Goal: Information Seeking & Learning: Learn about a topic

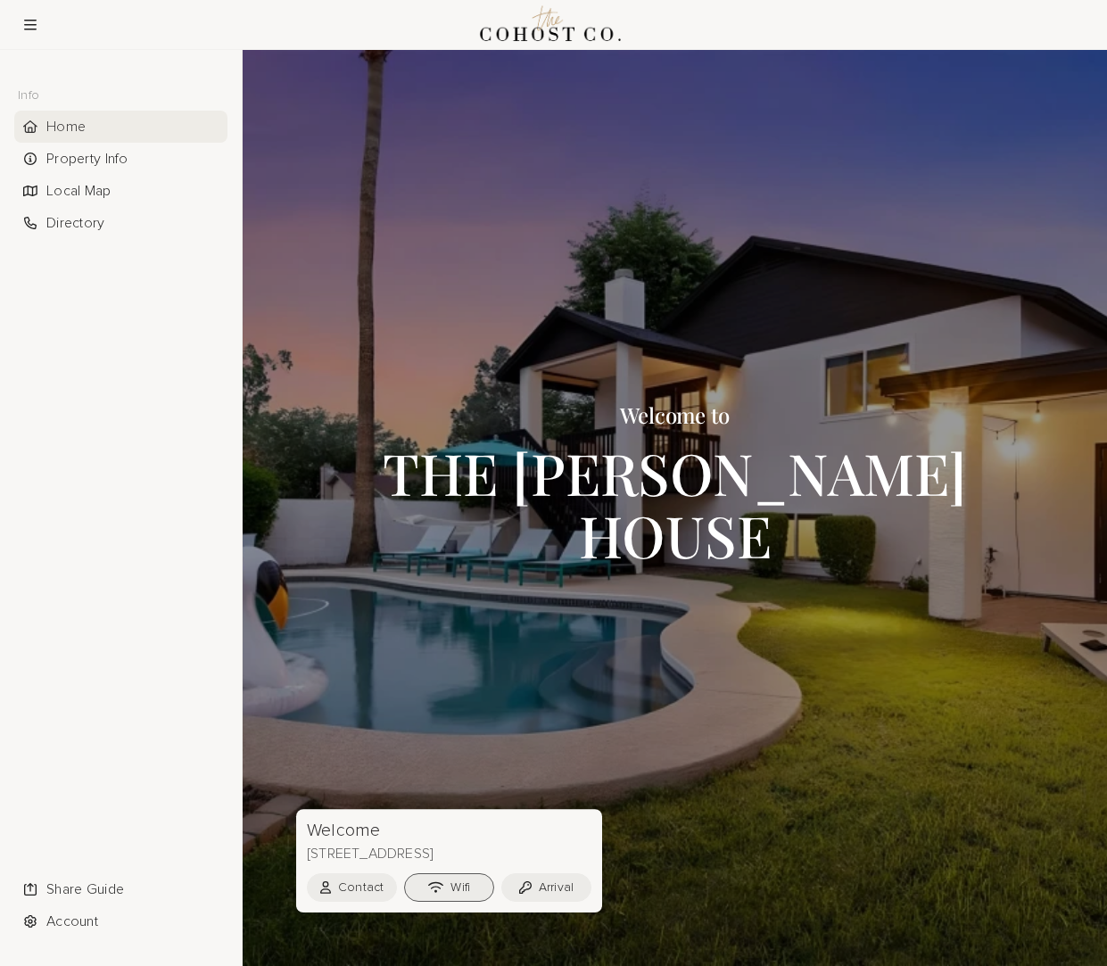
click at [466, 888] on button "Wifi" at bounding box center [449, 887] width 90 height 29
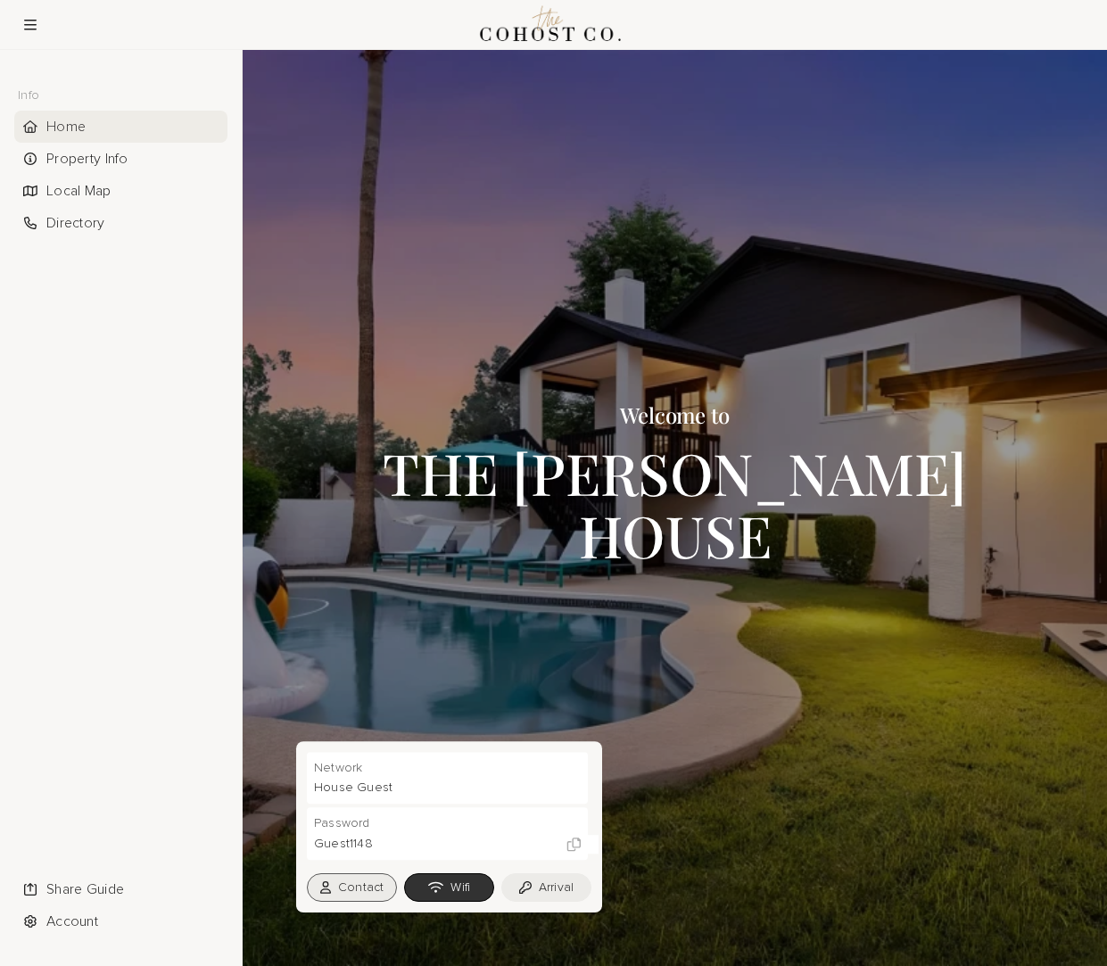
click at [359, 889] on button "Contact" at bounding box center [352, 887] width 90 height 29
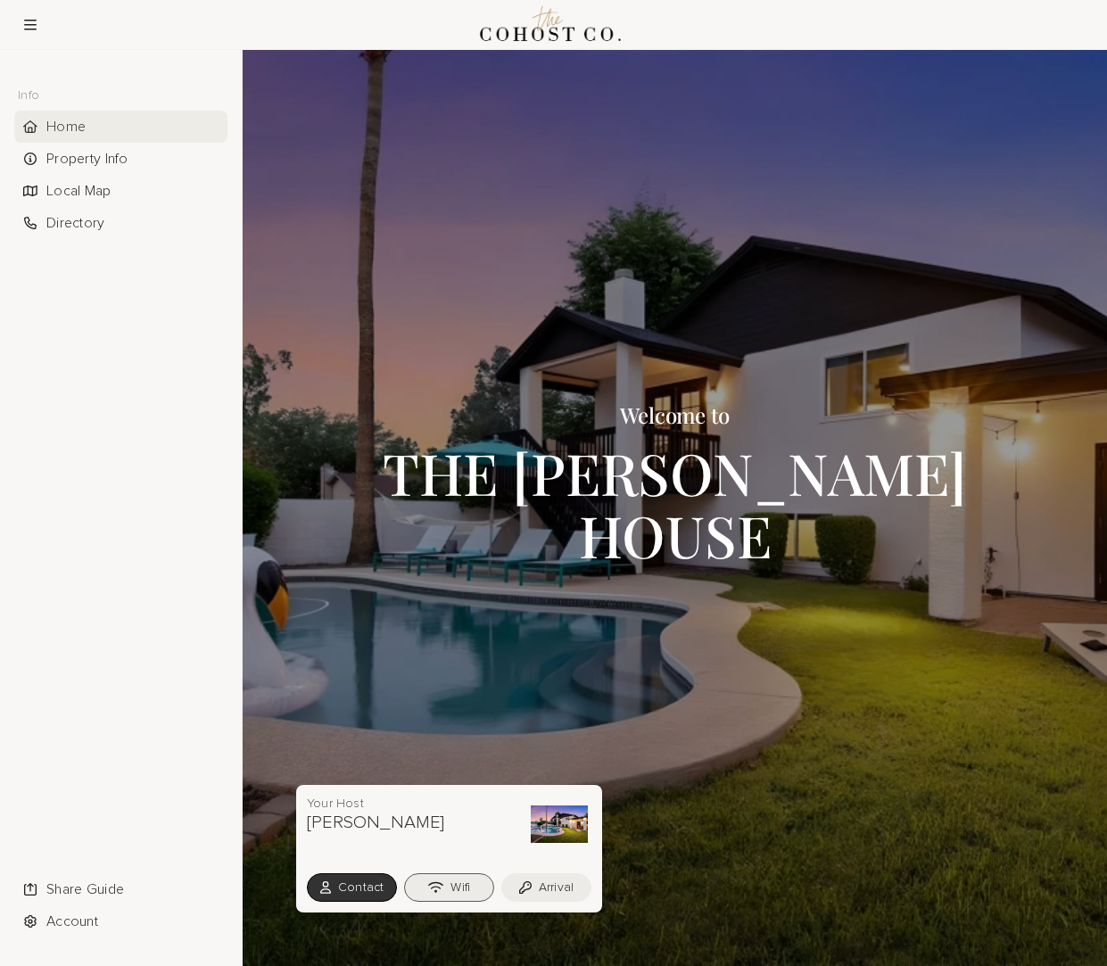
click at [450, 891] on button "Wifi" at bounding box center [449, 887] width 90 height 29
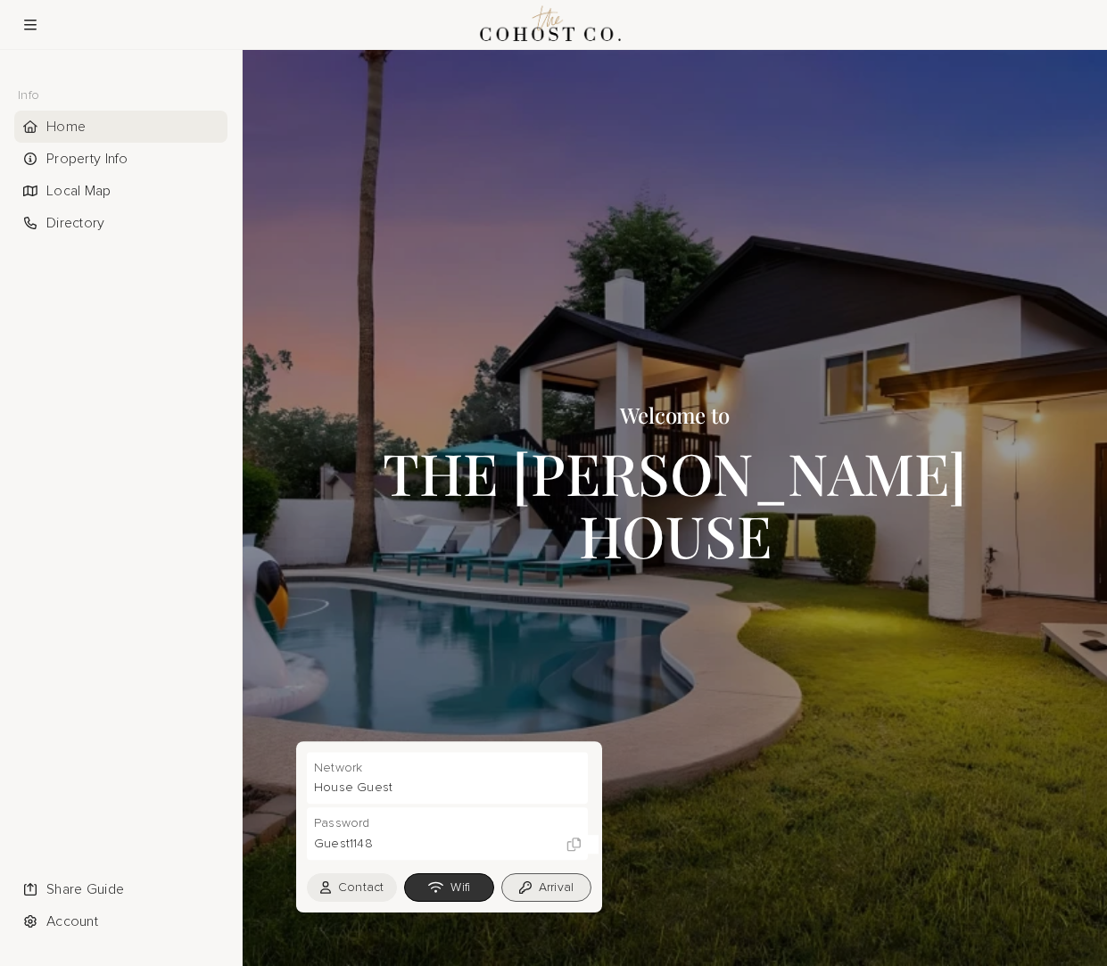
click at [550, 886] on button "Arrival" at bounding box center [546, 887] width 90 height 29
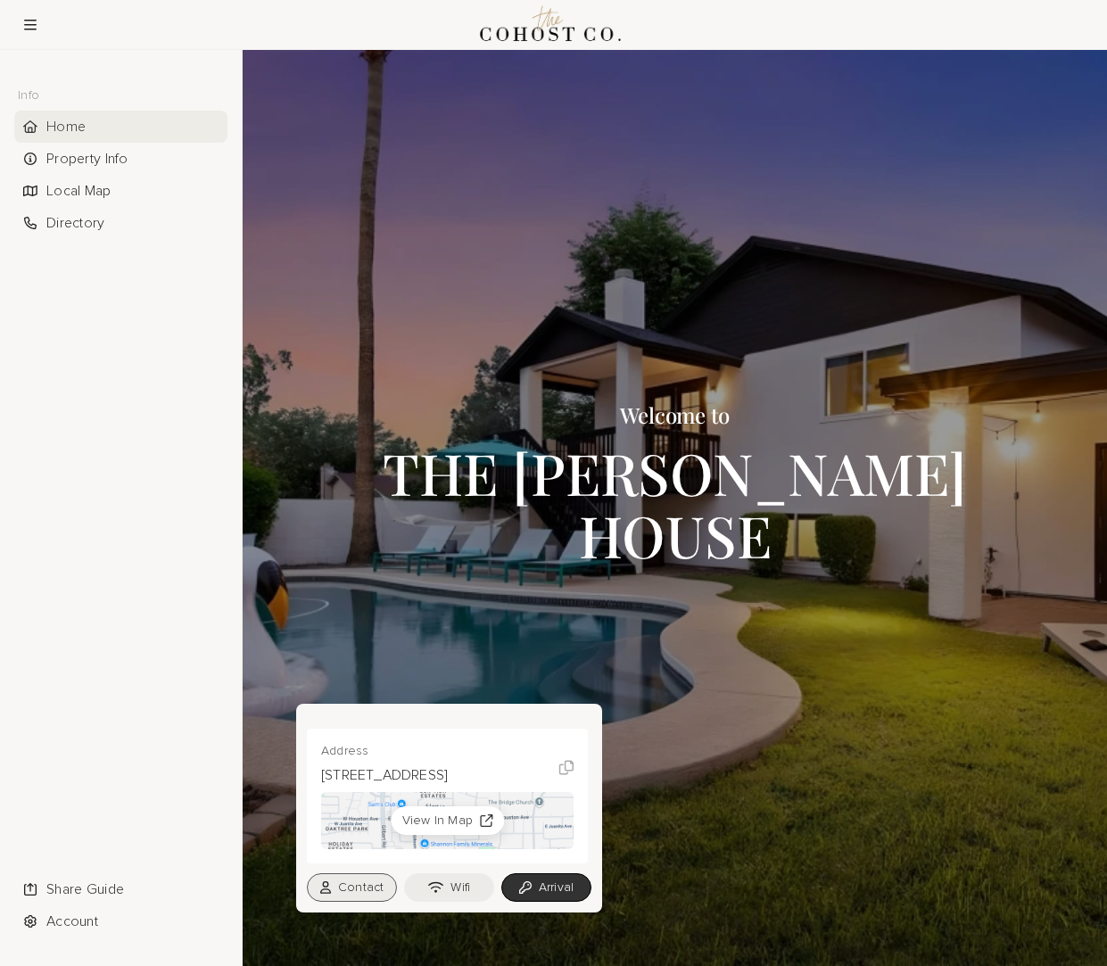
click at [358, 888] on button "Contact" at bounding box center [352, 887] width 90 height 29
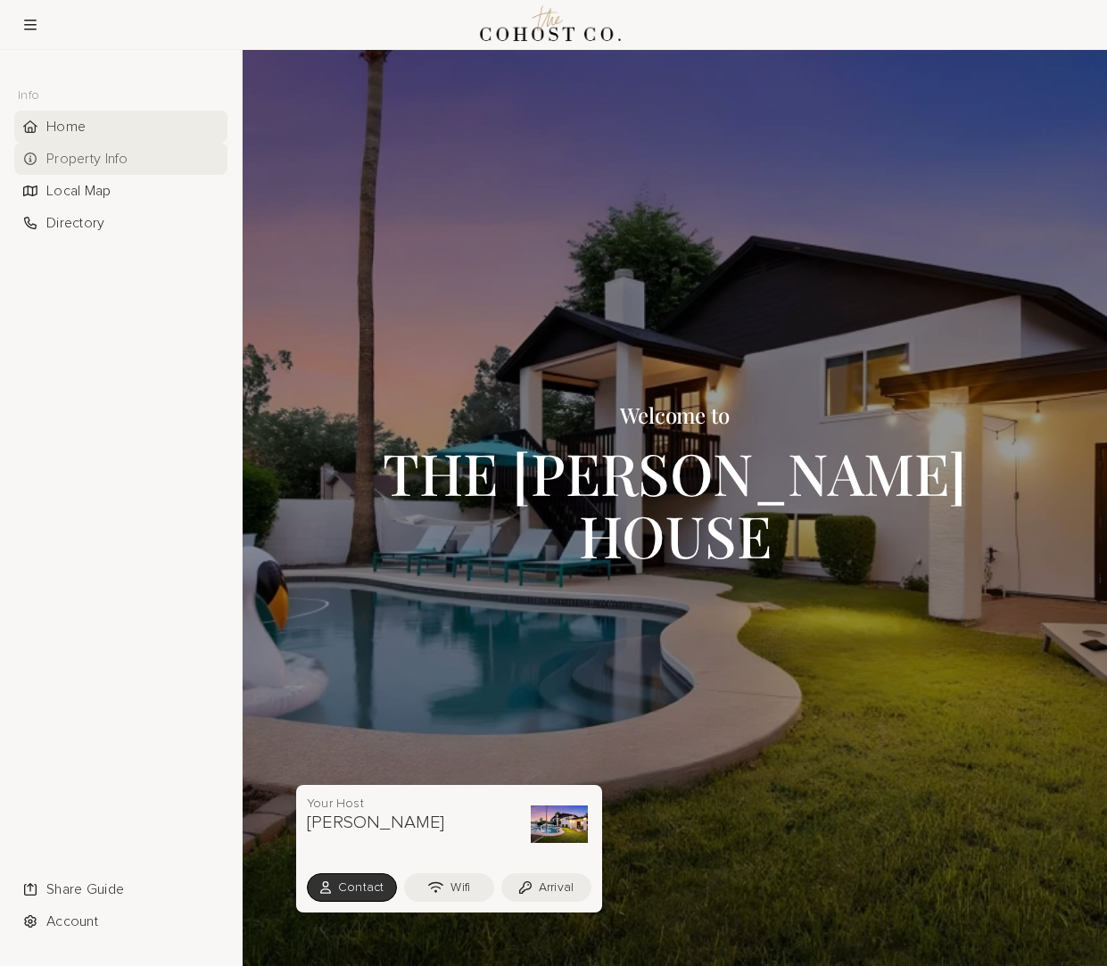
click at [84, 154] on div "Property Info" at bounding box center [120, 159] width 213 height 32
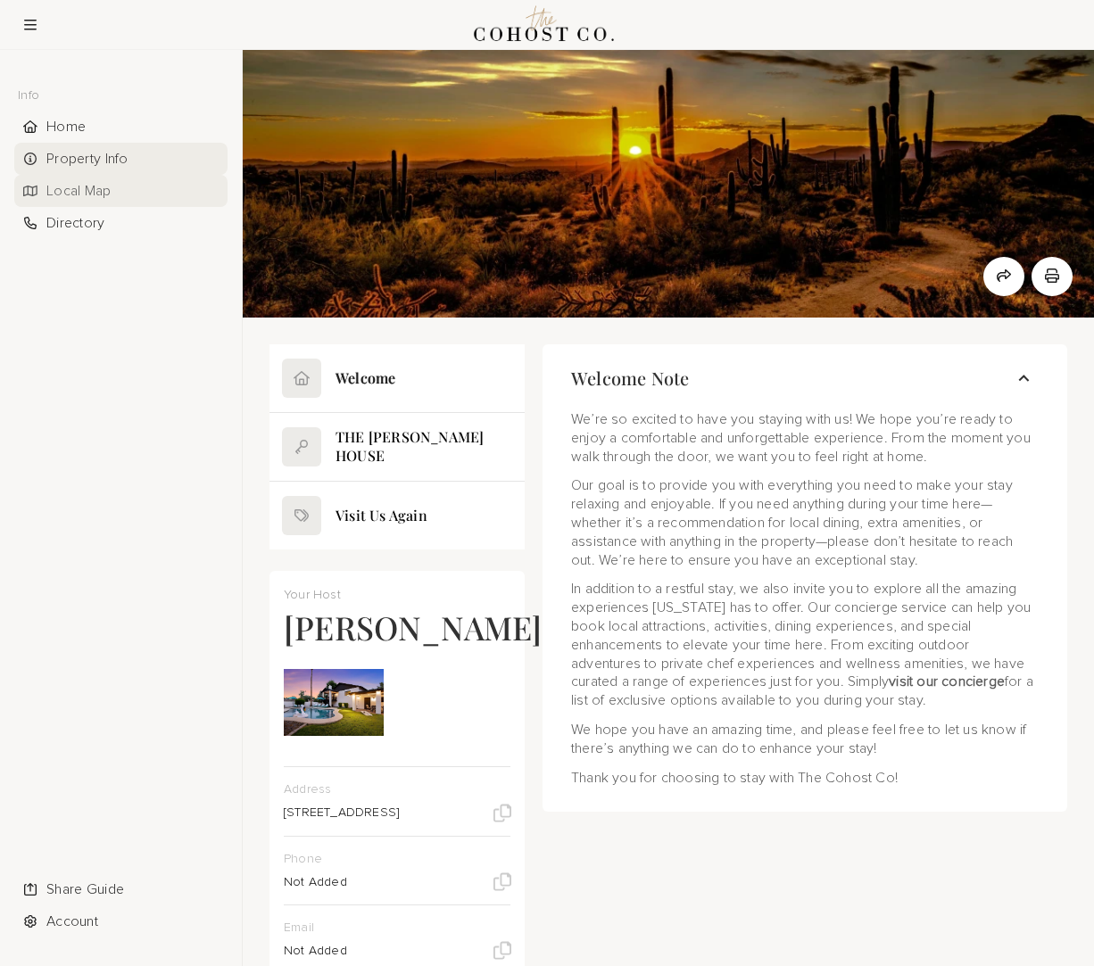
click at [84, 189] on div "Local Map" at bounding box center [120, 191] width 213 height 32
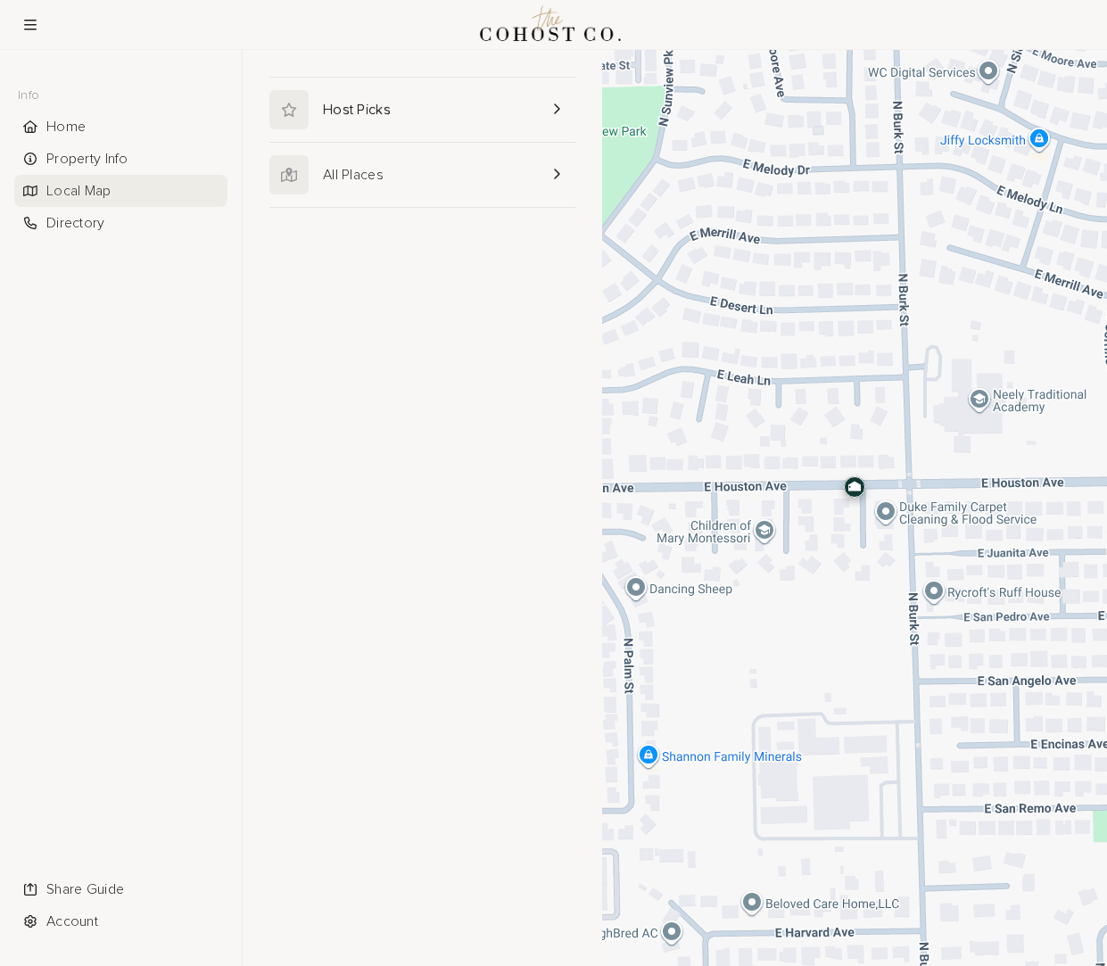
click at [351, 120] on link at bounding box center [422, 110] width 306 height 64
click at [69, 225] on div "Directory" at bounding box center [120, 223] width 213 height 32
